Goal: Complete application form: Complete application form

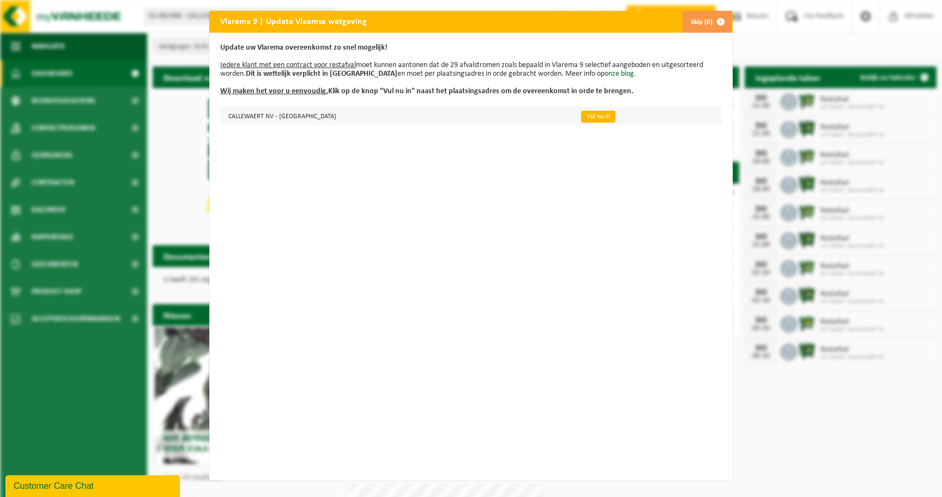
click at [581, 119] on link "Vul nu in" at bounding box center [598, 117] width 34 height 12
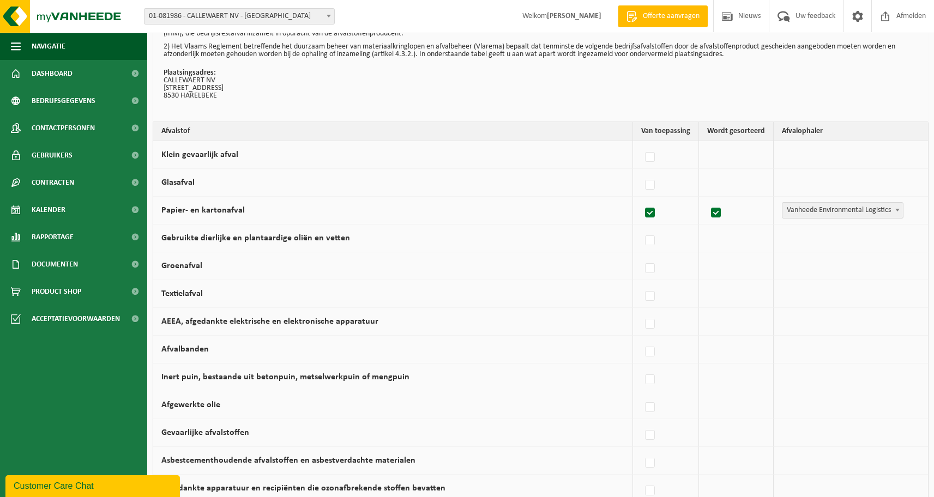
scroll to position [50, 0]
click at [653, 407] on label at bounding box center [650, 406] width 15 height 16
click at [641, 393] on input "Afgewerkte olie" at bounding box center [640, 392] width 1 height 1
checkbox input "true"
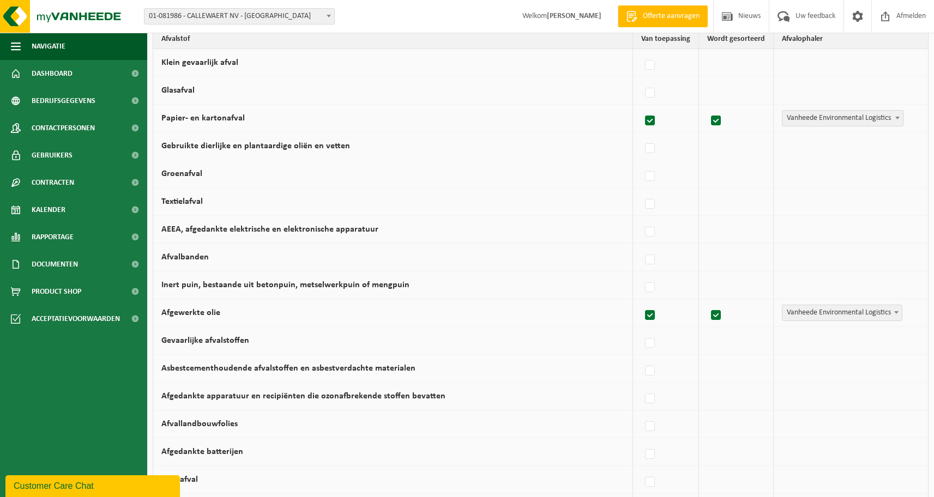
scroll to position [142, 0]
click at [652, 343] on label at bounding box center [650, 342] width 15 height 16
click at [641, 329] on input "Gevaarlijke afvalstoffen" at bounding box center [640, 328] width 1 height 1
checkbox input "true"
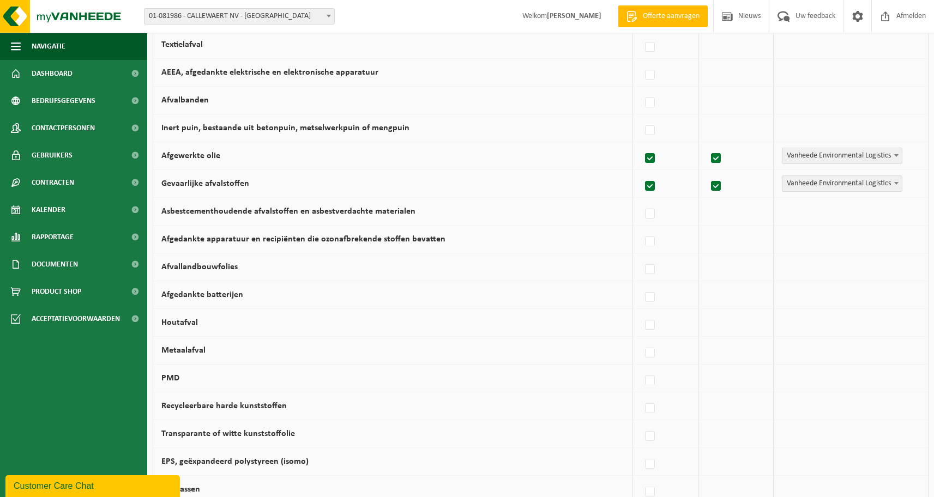
scroll to position [299, 0]
click at [652, 326] on label at bounding box center [650, 324] width 15 height 16
click at [641, 311] on input "Houtafval" at bounding box center [640, 310] width 1 height 1
checkbox input "true"
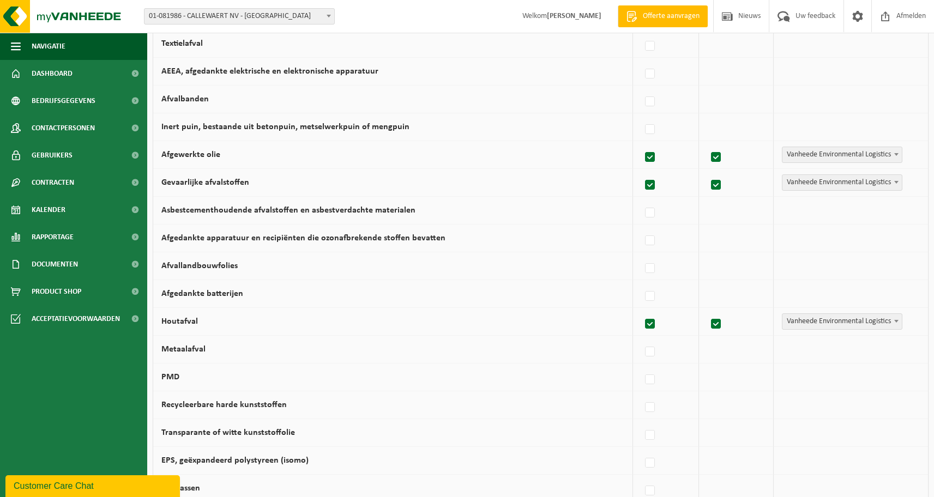
click at [801, 321] on span "Vanheede Environmental Logistics" at bounding box center [841, 321] width 119 height 15
select select "Zelf aanlevering"
click at [652, 352] on label at bounding box center [650, 352] width 15 height 16
click at [641, 338] on input "Metaalafval" at bounding box center [640, 338] width 1 height 1
checkbox input "true"
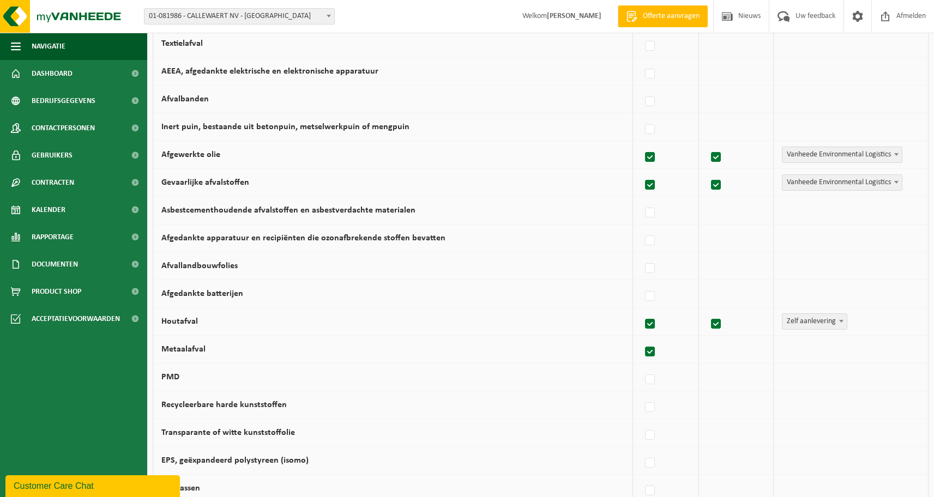
checkbox input "true"
click at [832, 350] on span "Vanheede Environmental Logistics" at bounding box center [841, 349] width 119 height 15
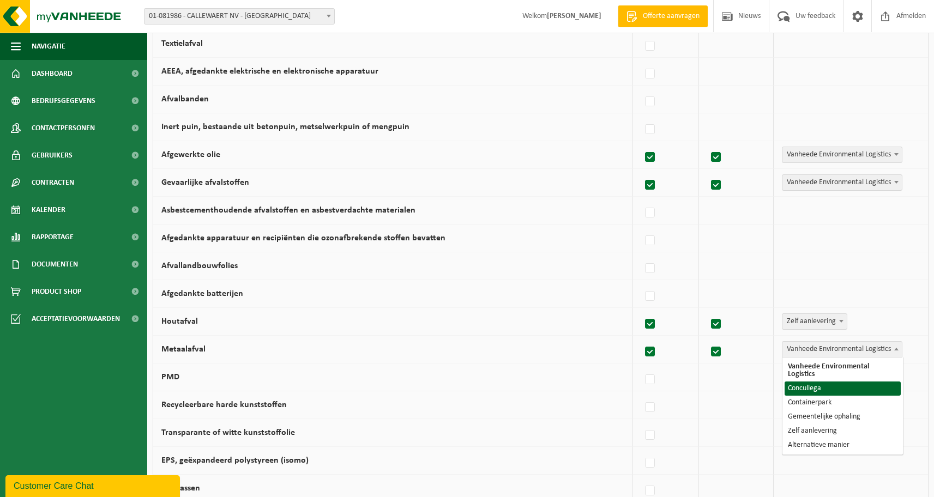
select select "Concullega"
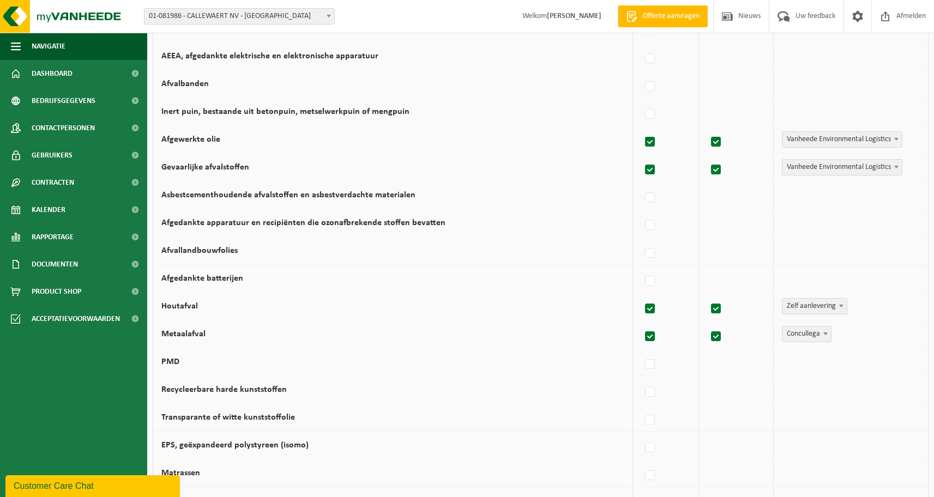
scroll to position [324, 0]
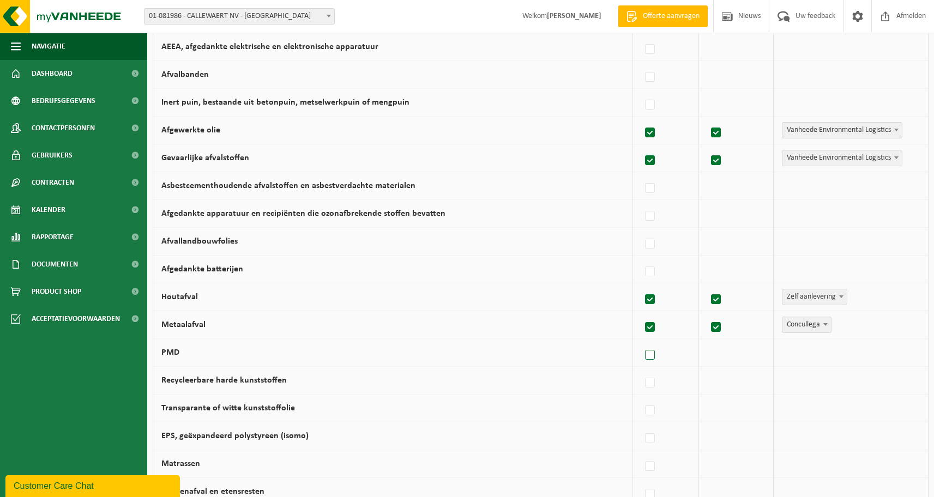
click at [654, 358] on label at bounding box center [650, 355] width 15 height 16
click at [641, 342] on input "PMD" at bounding box center [640, 341] width 1 height 1
checkbox input "true"
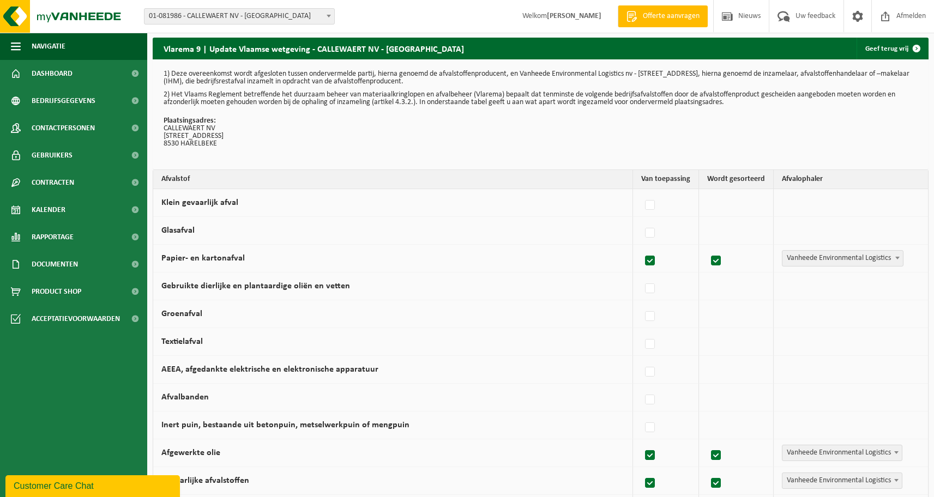
scroll to position [0, 0]
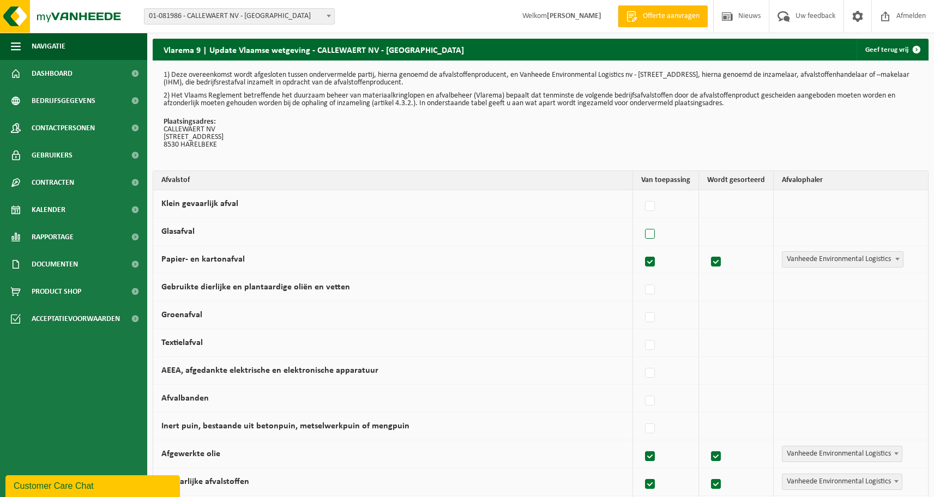
click at [655, 233] on label at bounding box center [650, 234] width 15 height 16
click at [641, 221] on input "Glasafval" at bounding box center [640, 220] width 1 height 1
checkbox input "true"
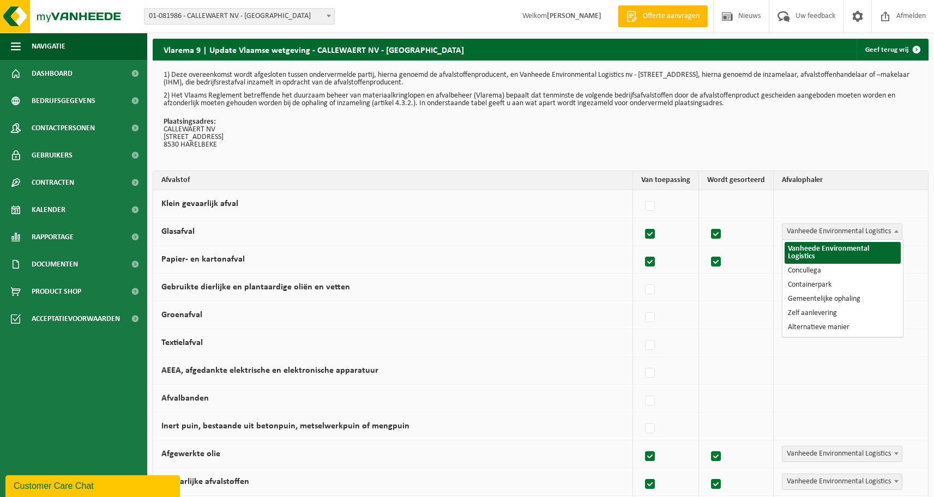
click at [816, 232] on span "Vanheede Environmental Logistics" at bounding box center [841, 231] width 119 height 15
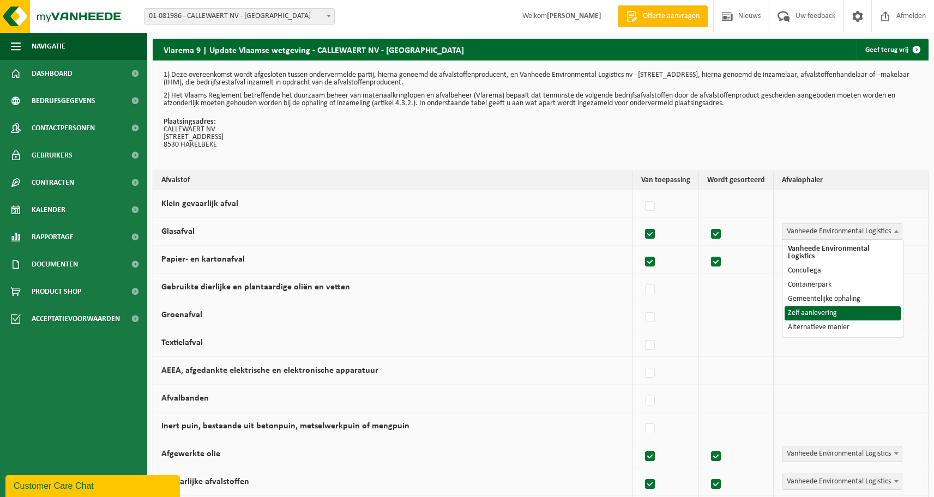
select select "Zelf aanlevering"
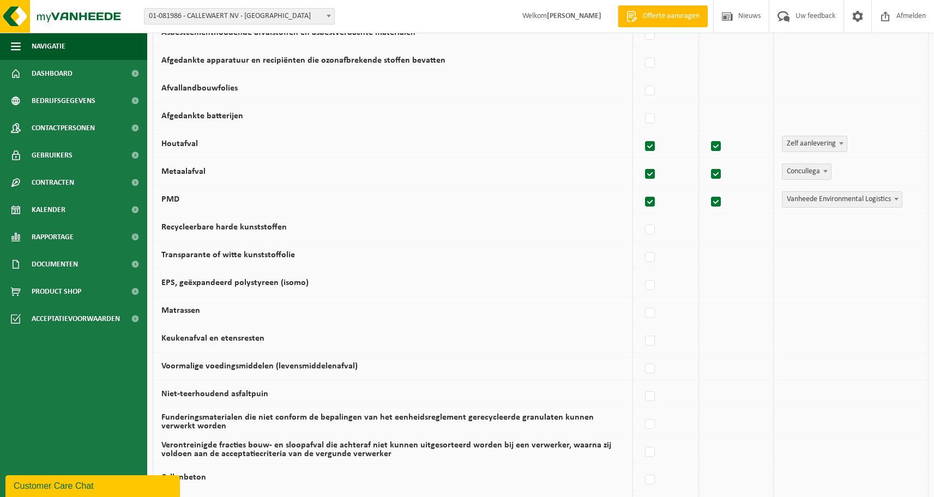
scroll to position [479, 0]
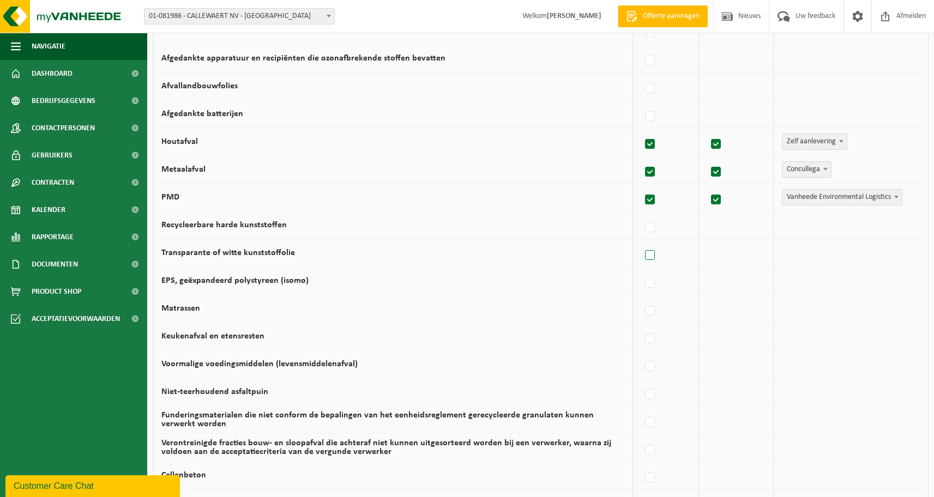
drag, startPoint x: 653, startPoint y: 255, endPoint x: 660, endPoint y: 261, distance: 8.5
click at [652, 255] on label at bounding box center [650, 255] width 15 height 16
click at [654, 256] on label at bounding box center [650, 255] width 15 height 16
click at [641, 242] on input "Transparante of witte kunststoffolie" at bounding box center [640, 241] width 1 height 1
checkbox input "true"
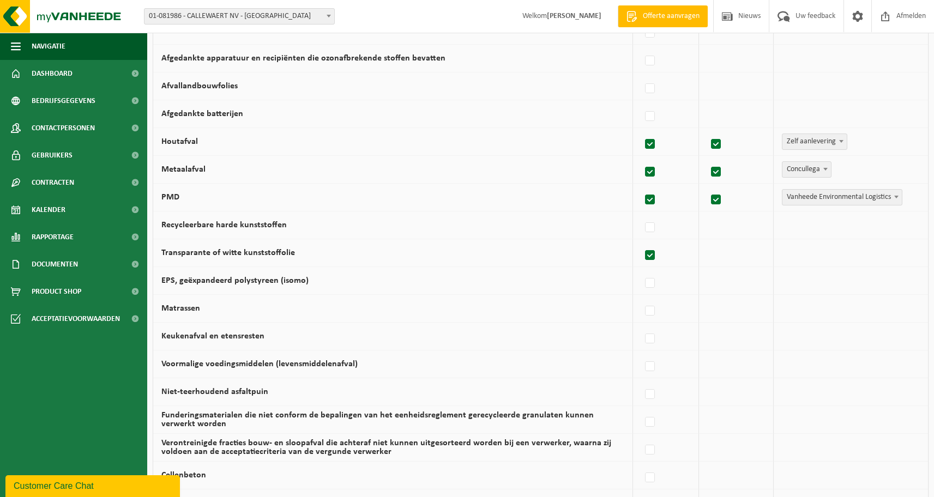
checkbox input "true"
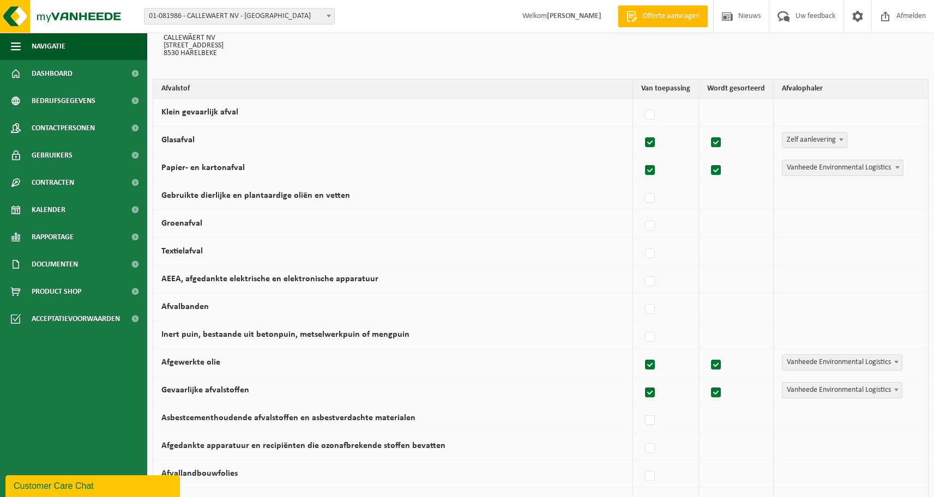
scroll to position [95, 0]
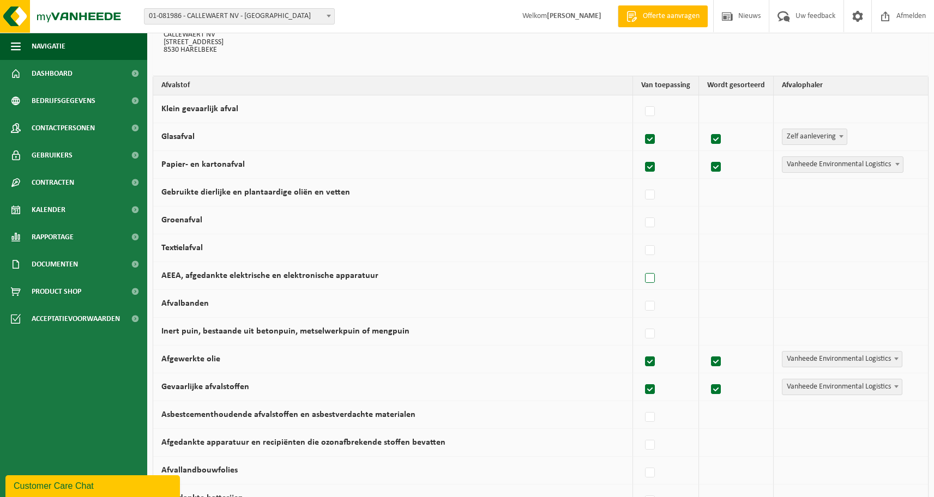
click at [653, 278] on label at bounding box center [650, 278] width 15 height 16
click at [641, 265] on input "AEEA, afgedankte elektrische en elektronische apparatuur" at bounding box center [640, 264] width 1 height 1
checkbox input "true"
click at [833, 273] on span "Vanheede Environmental Logistics" at bounding box center [841, 275] width 119 height 15
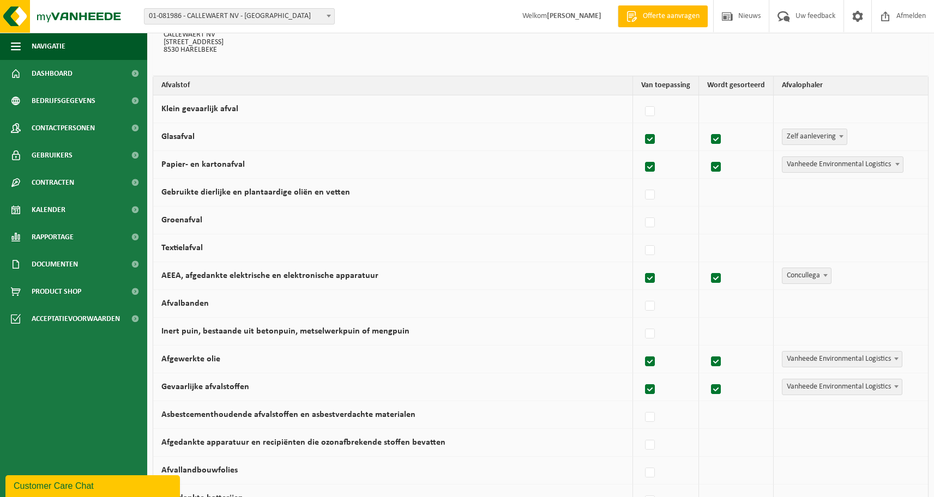
click at [824, 275] on b at bounding box center [825, 275] width 4 height 3
select select "Zelf aanlevering"
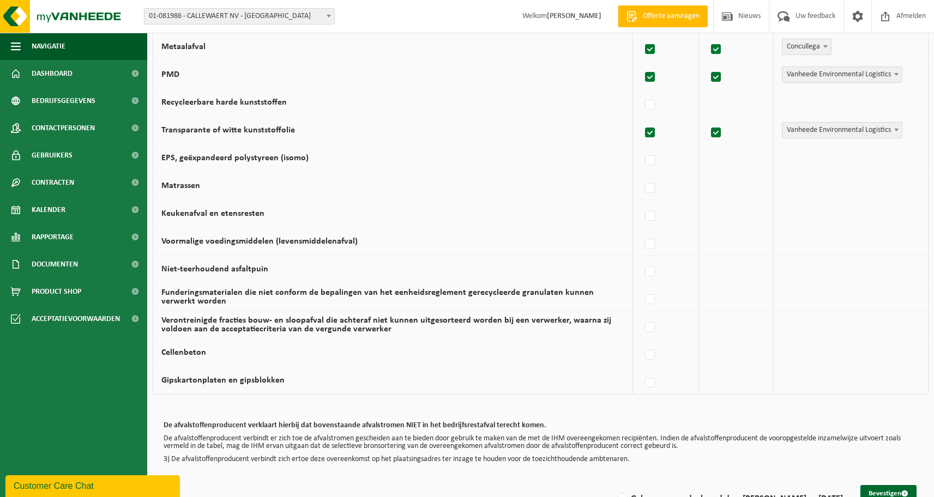
scroll to position [633, 0]
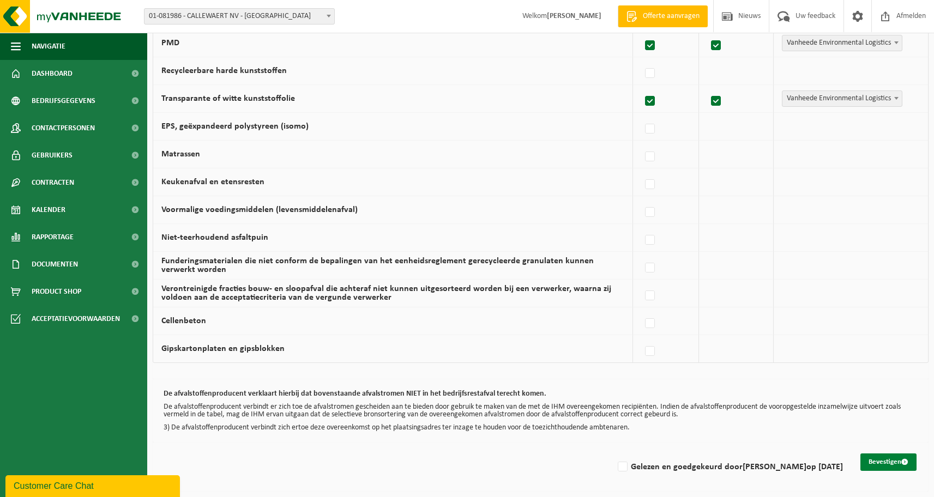
click at [883, 464] on button "Bevestigen" at bounding box center [888, 461] width 56 height 17
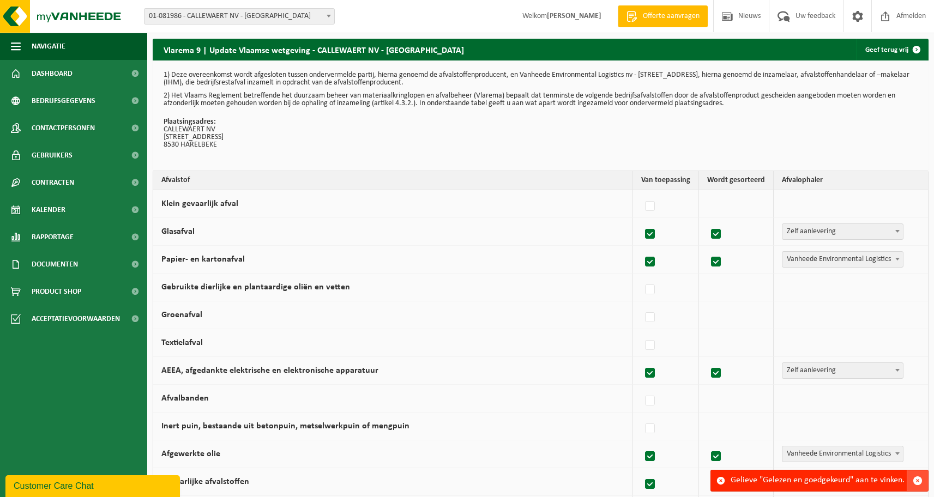
click at [918, 482] on span "button" at bounding box center [917, 481] width 10 height 10
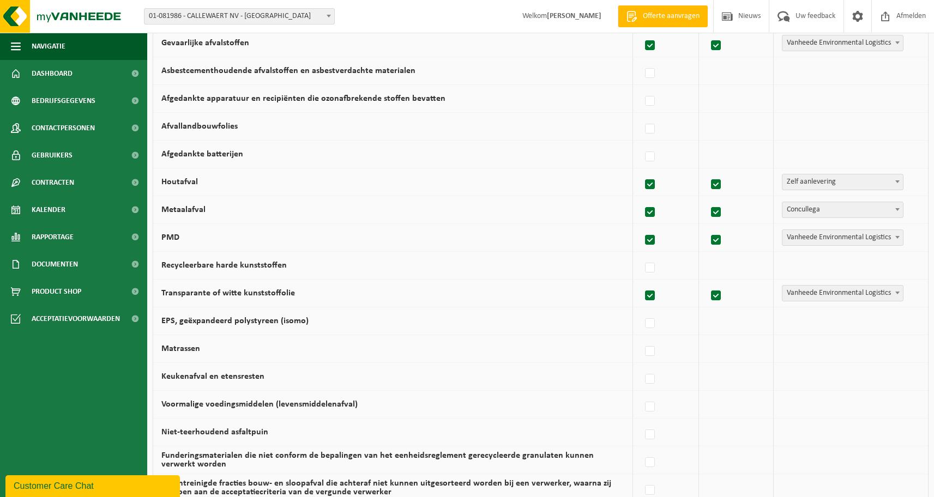
scroll to position [633, 0]
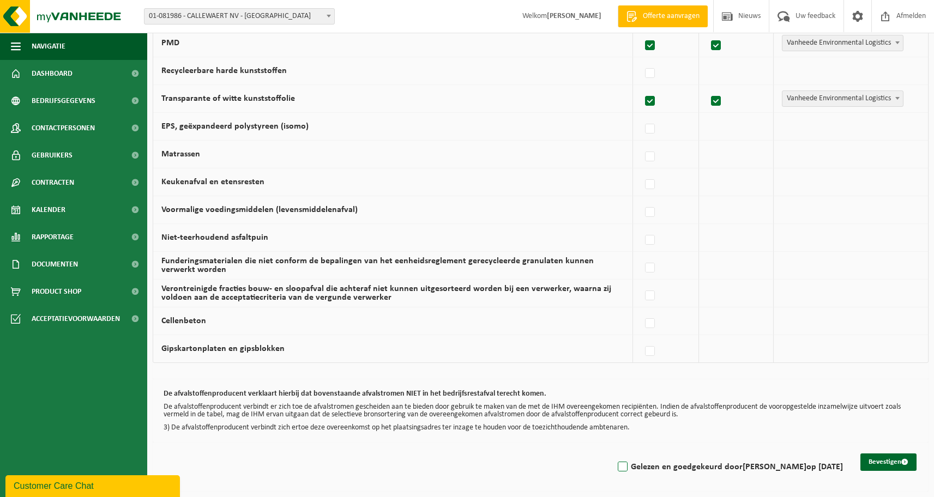
click at [615, 467] on label "Gelezen en goedgekeurd door GUIDO KNOCKAERT op 05/09/25" at bounding box center [728, 467] width 227 height 16
click at [613, 453] on input "Gelezen en goedgekeurd door GUIDO KNOCKAERT op 05/09/25" at bounding box center [613, 453] width 1 height 1
checkbox input "true"
click at [876, 464] on button "Bevestigen" at bounding box center [888, 461] width 56 height 17
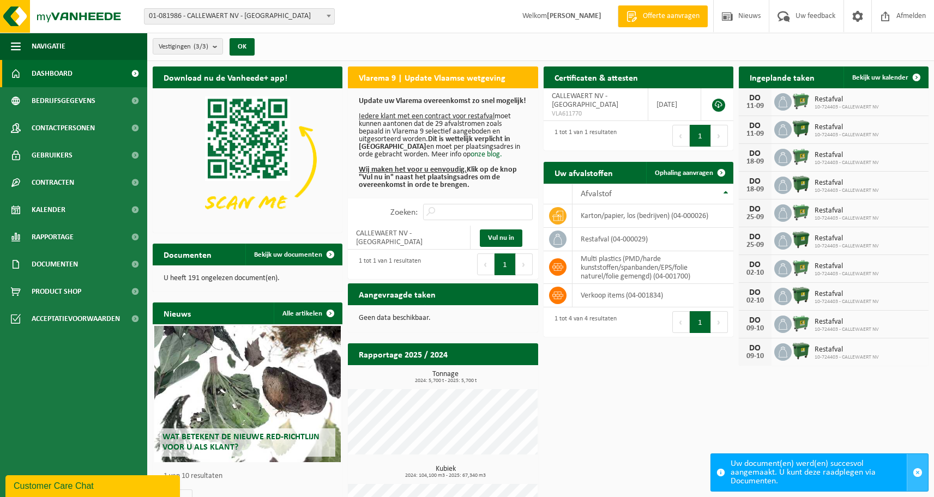
click at [917, 474] on span "button" at bounding box center [917, 473] width 10 height 10
